Goal: Check status: Check status

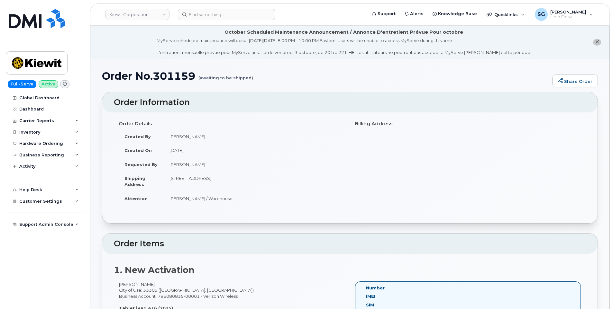
scroll to position [129, 0]
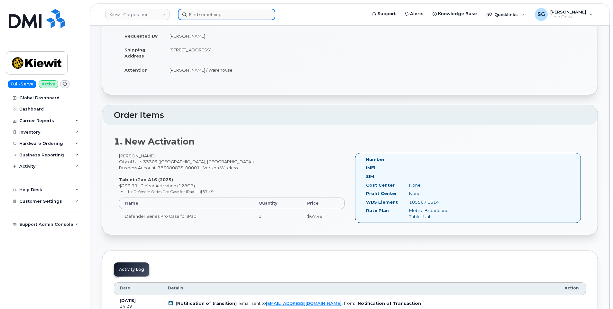
click at [226, 11] on input at bounding box center [226, 15] width 97 height 12
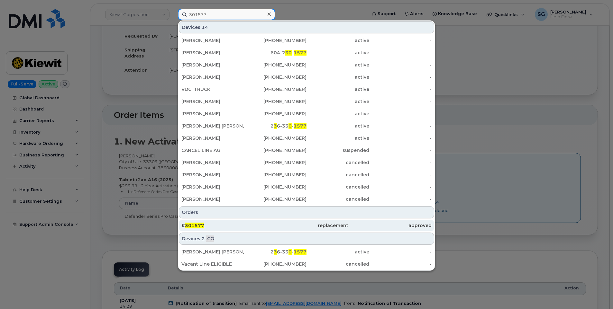
type input "301577"
click at [253, 228] on div "# 301577" at bounding box center [222, 225] width 83 height 6
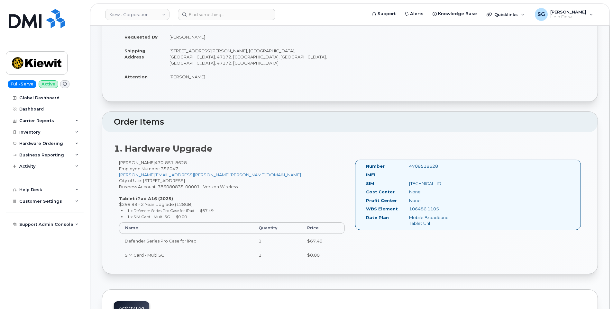
scroll to position [129, 0]
click at [229, 15] on input at bounding box center [226, 15] width 97 height 12
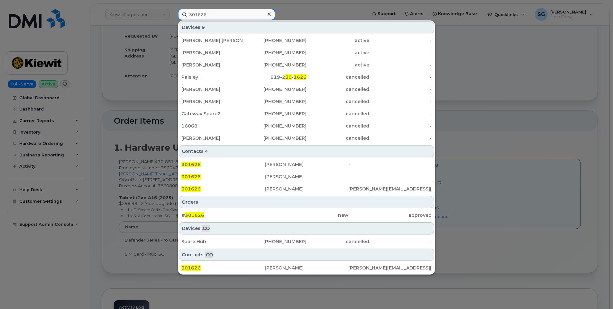
type input "301626"
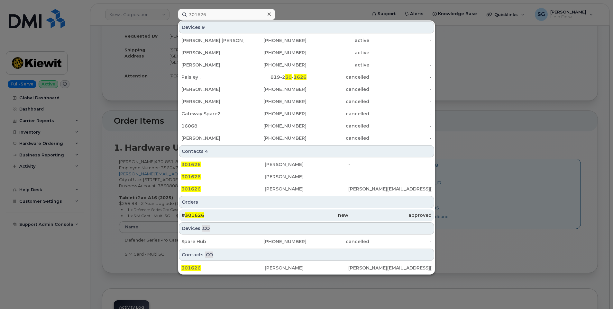
click at [247, 219] on div "# 301626" at bounding box center [222, 216] width 83 height 12
click at [303, 216] on div "new" at bounding box center [306, 215] width 83 height 6
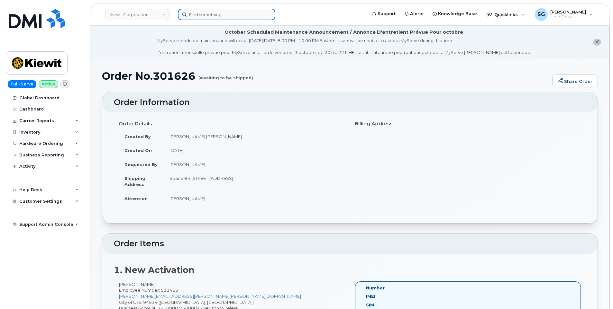
click at [254, 16] on input at bounding box center [226, 15] width 97 height 12
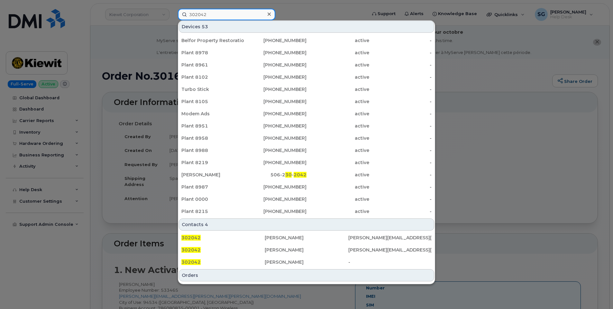
scroll to position [161, 0]
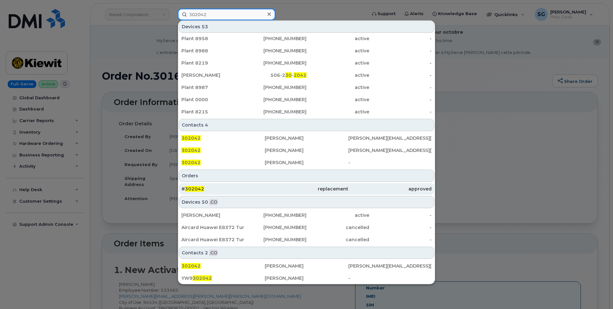
type input "302042"
click at [256, 192] on div "# 302042" at bounding box center [222, 189] width 83 height 6
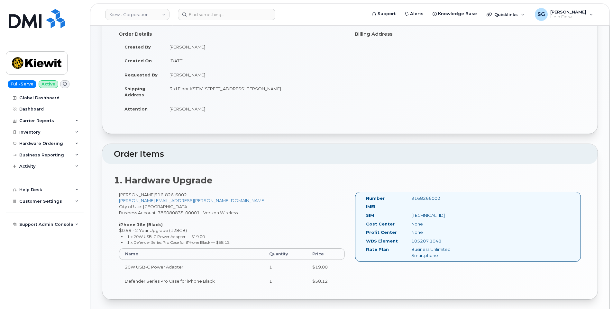
scroll to position [161, 0]
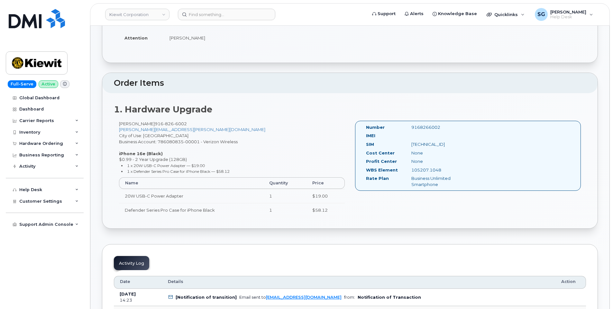
click at [229, 22] on header "Kiewit Corporation Support Alerts Knowledge Base Quicklinks Suspend / Cancel De…" at bounding box center [349, 14] width 519 height 22
click at [230, 13] on input at bounding box center [226, 15] width 97 height 12
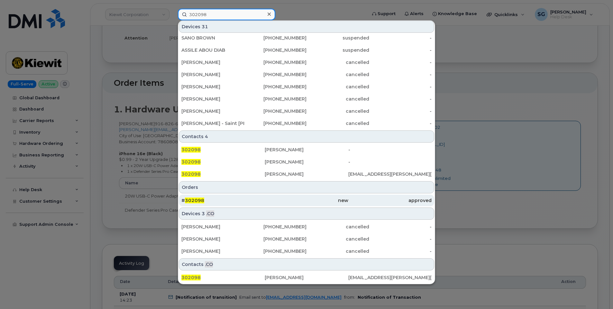
type input "302098"
click at [243, 198] on div "# 302098" at bounding box center [222, 200] width 83 height 6
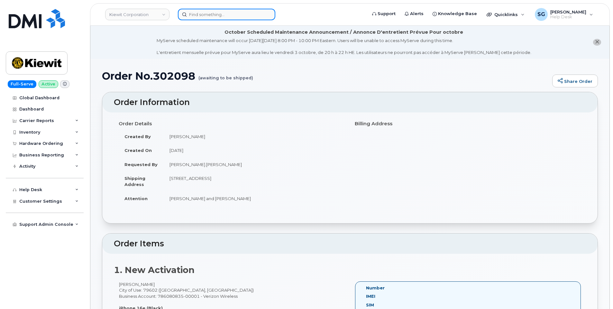
click at [226, 11] on input at bounding box center [226, 15] width 97 height 12
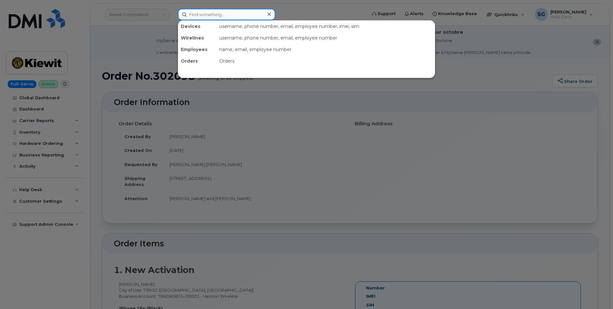
click at [242, 13] on input at bounding box center [226, 15] width 97 height 12
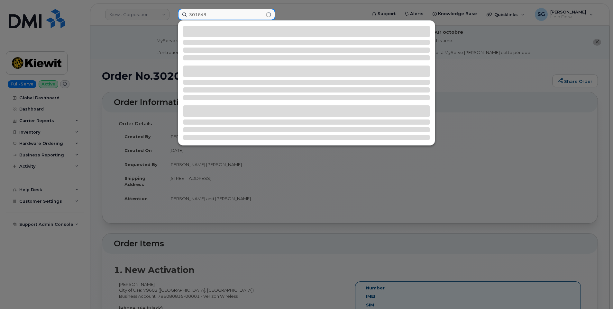
type input "301649"
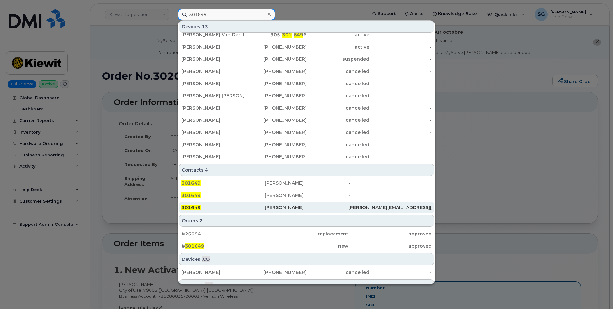
scroll to position [51, 0]
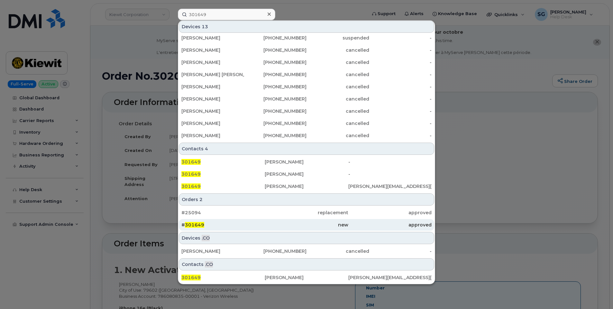
click at [283, 230] on div "new" at bounding box center [306, 225] width 83 height 12
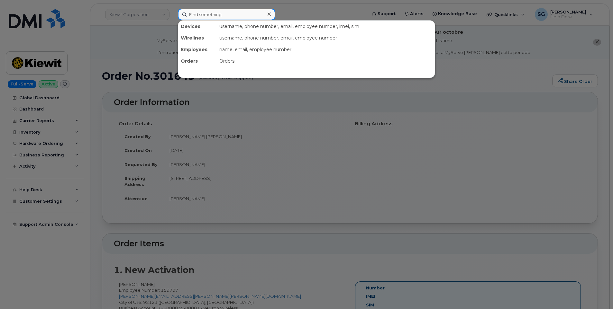
click at [195, 11] on input at bounding box center [226, 15] width 97 height 12
type input "301927"
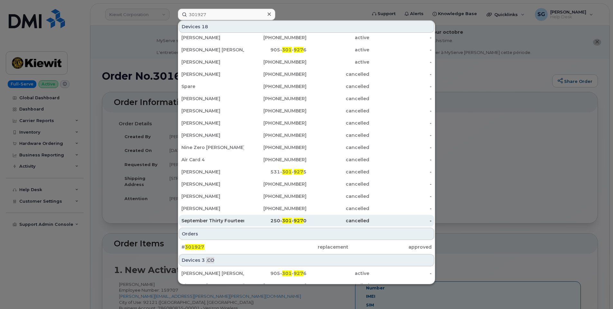
scroll to position [48, 0]
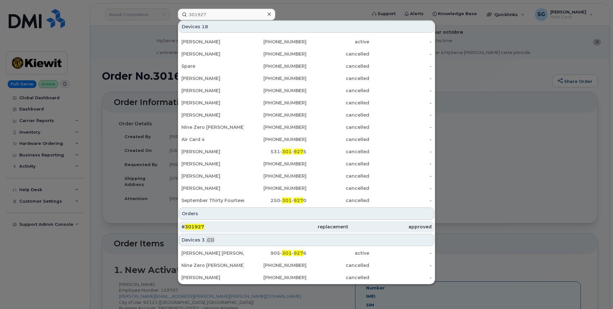
click at [225, 229] on div "# 301927" at bounding box center [222, 227] width 83 height 6
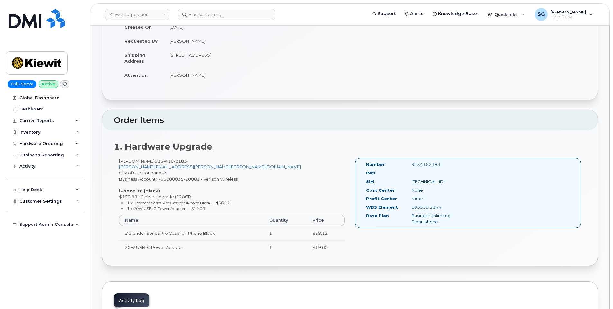
scroll to position [129, 0]
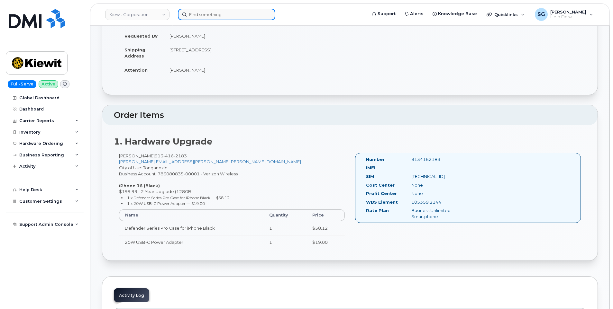
click at [250, 16] on input at bounding box center [226, 15] width 97 height 12
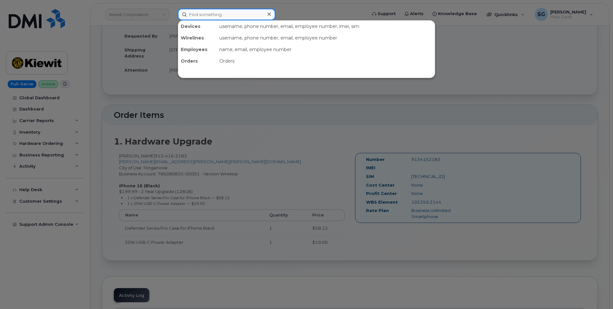
click at [222, 15] on input at bounding box center [226, 15] width 97 height 12
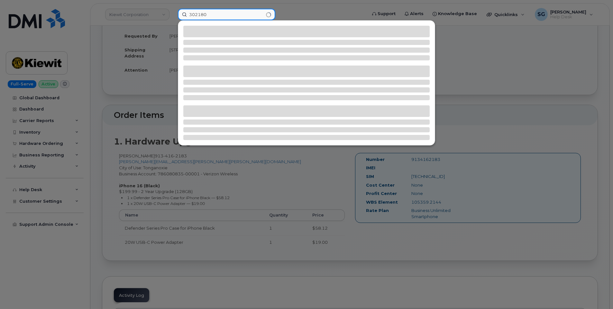
type input "302180"
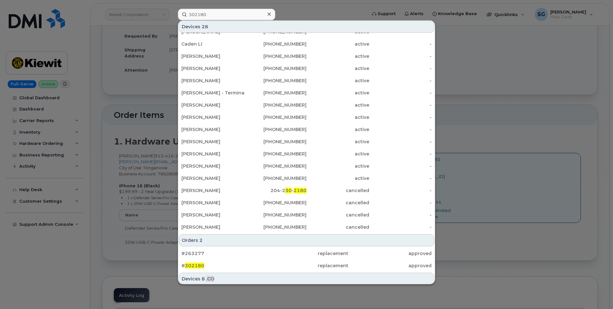
scroll to position [84, 0]
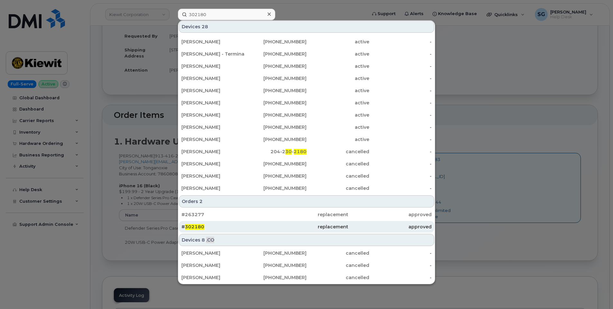
click at [236, 225] on div "# 302180" at bounding box center [222, 227] width 83 height 6
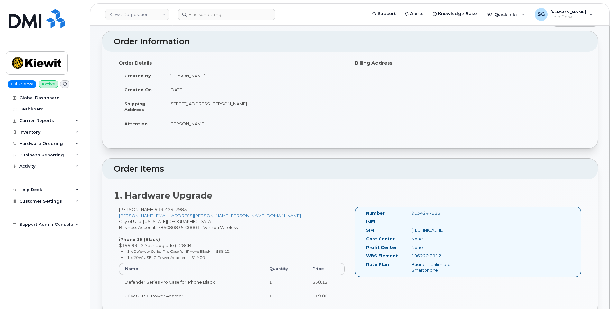
scroll to position [96, 0]
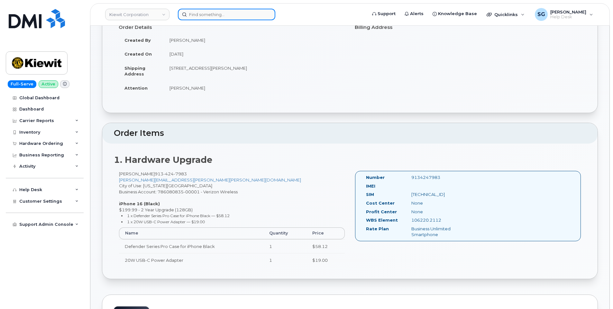
click at [242, 14] on input at bounding box center [226, 15] width 97 height 12
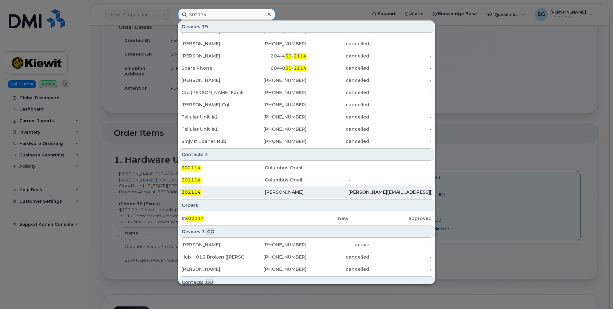
scroll to position [137, 0]
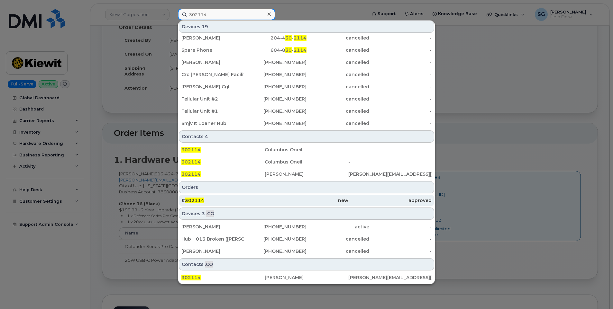
type input "302114"
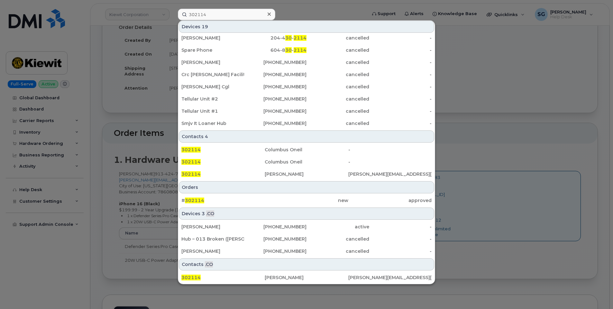
drag, startPoint x: 231, startPoint y: 201, endPoint x: 578, endPoint y: 221, distance: 347.4
click at [231, 201] on div "# 302114" at bounding box center [222, 200] width 83 height 6
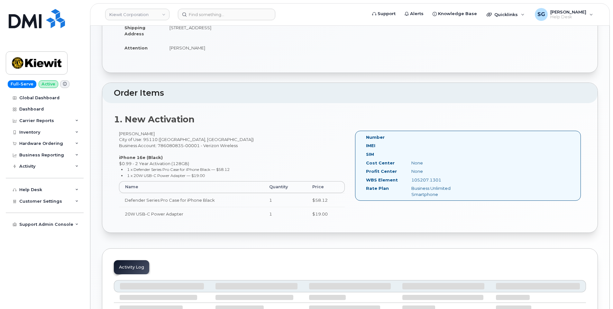
scroll to position [161, 0]
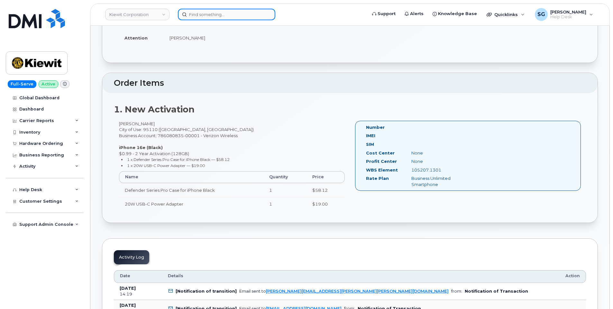
click at [204, 14] on input at bounding box center [226, 15] width 97 height 12
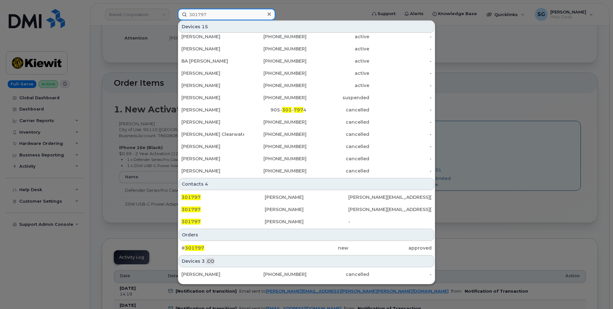
scroll to position [88, 0]
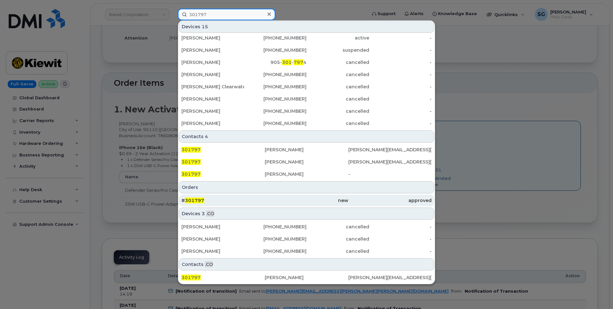
type input "301797"
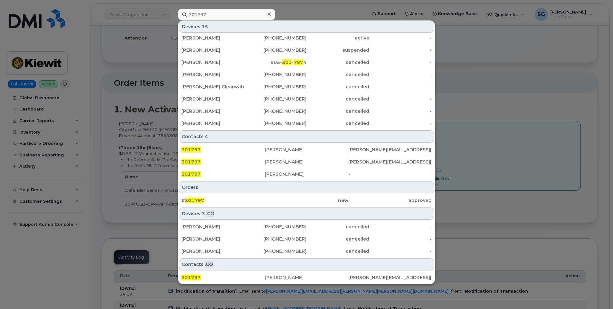
drag, startPoint x: 285, startPoint y: 198, endPoint x: 276, endPoint y: 214, distance: 18.5
click at [285, 198] on div "new" at bounding box center [306, 200] width 83 height 6
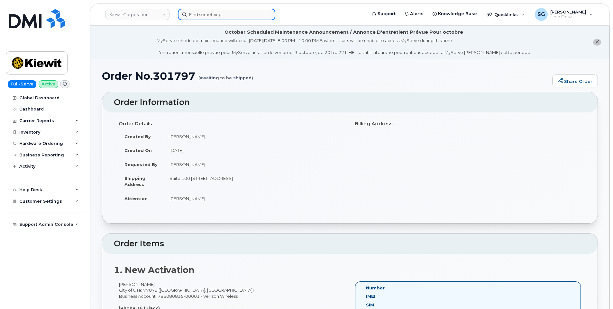
click at [221, 15] on input at bounding box center [226, 15] width 97 height 12
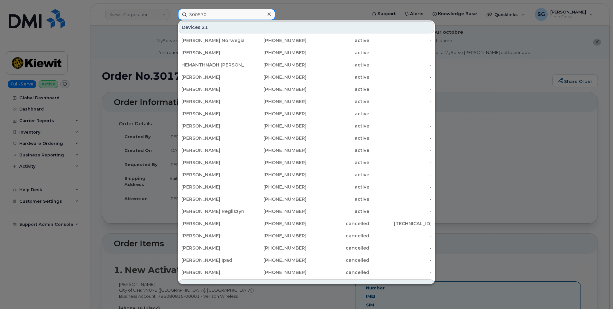
scroll to position [96, 0]
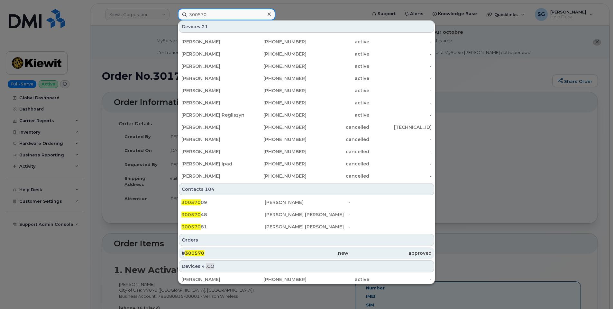
type input "300570"
click at [224, 254] on div "# 300570" at bounding box center [222, 253] width 83 height 6
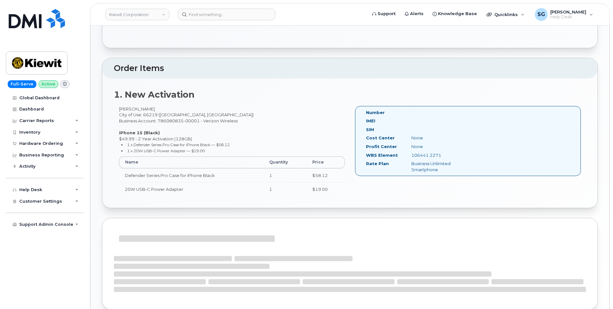
scroll to position [162, 0]
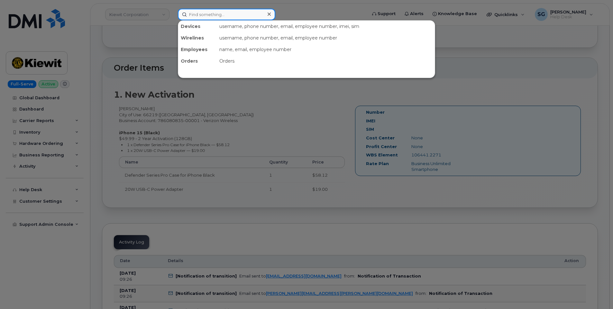
click at [218, 18] on input at bounding box center [226, 15] width 97 height 12
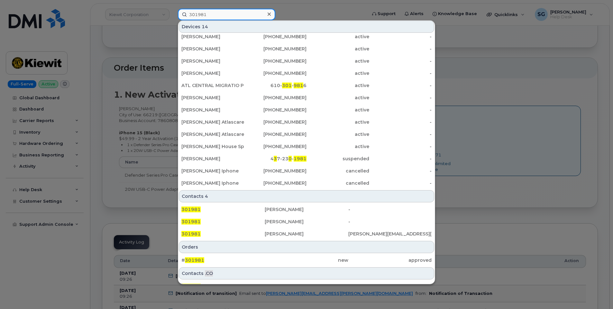
scroll to position [25, 0]
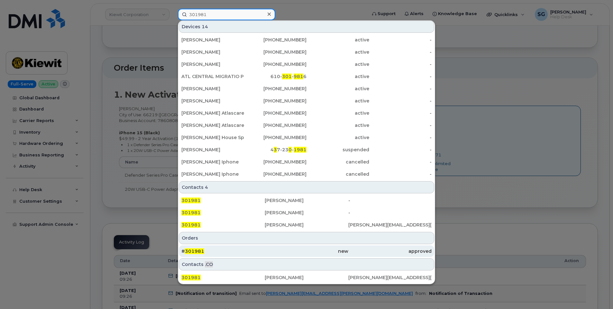
type input "301981"
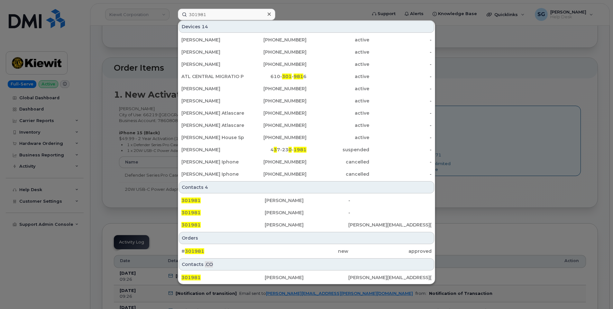
drag, startPoint x: 239, startPoint y: 251, endPoint x: 553, endPoint y: 278, distance: 315.2
click at [239, 251] on div "# 301981" at bounding box center [222, 251] width 83 height 6
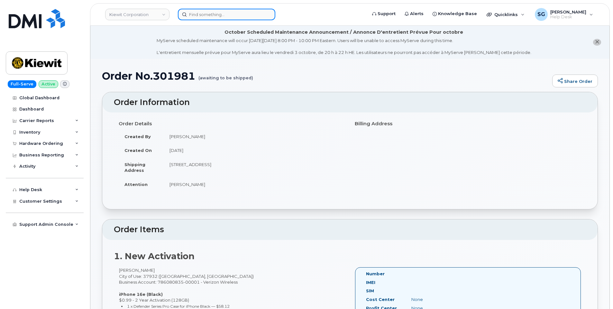
click at [227, 14] on input at bounding box center [226, 15] width 97 height 12
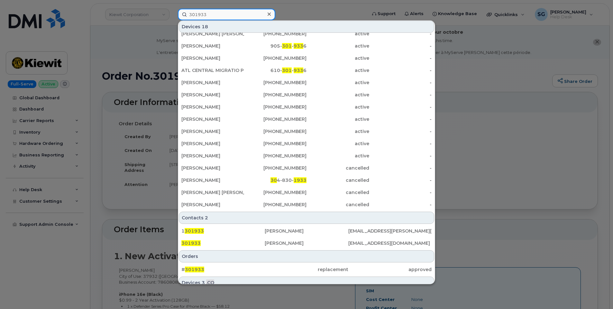
scroll to position [86, 0]
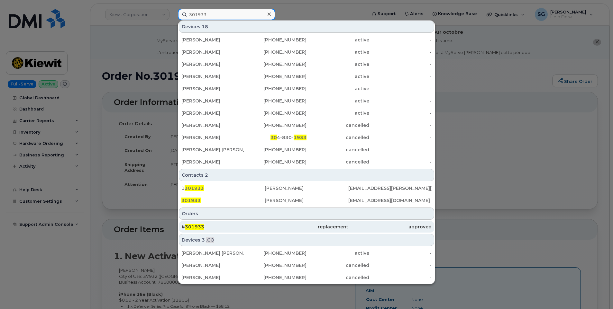
type input "301933"
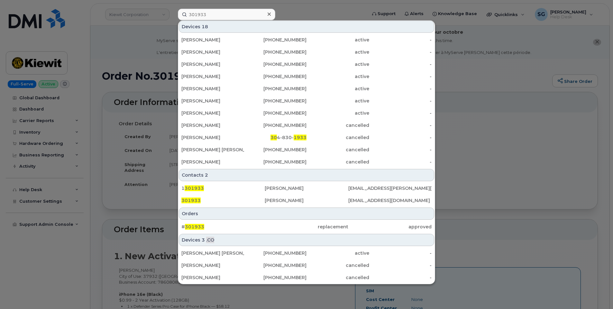
drag, startPoint x: 241, startPoint y: 223, endPoint x: 605, endPoint y: 209, distance: 364.1
click at [241, 223] on div "# 301933" at bounding box center [222, 227] width 83 height 12
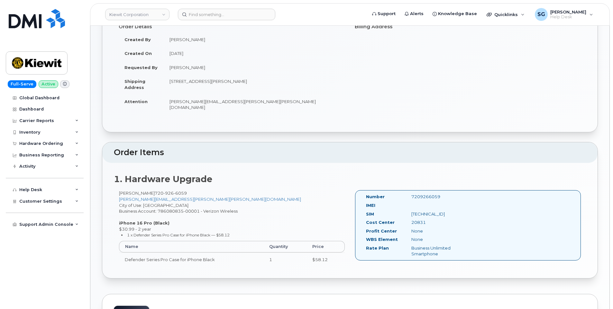
scroll to position [97, 0]
